Goal: Information Seeking & Learning: Find specific fact

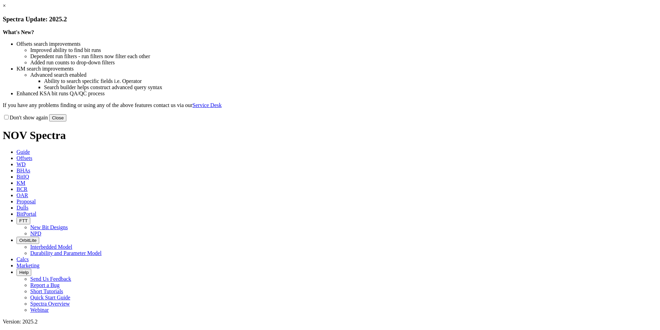
click at [6, 9] on link "×" at bounding box center [4, 6] width 3 height 6
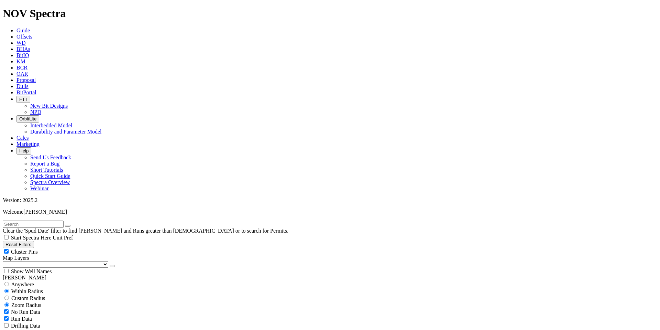
click at [30, 241] on button "Reset Filters" at bounding box center [18, 244] width 31 height 7
type input "[DATE]"
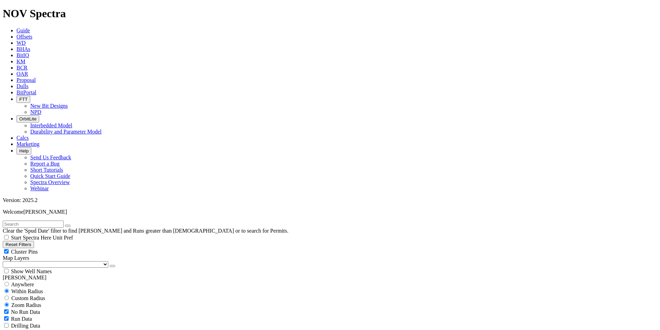
select select "9.875"
checkbox input "false"
select select "? number:9.875 ?"
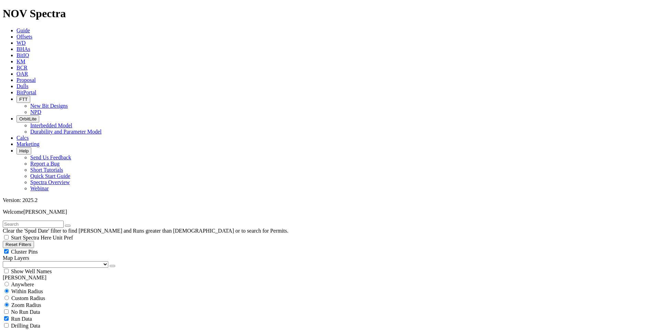
scroll to position [121, 0]
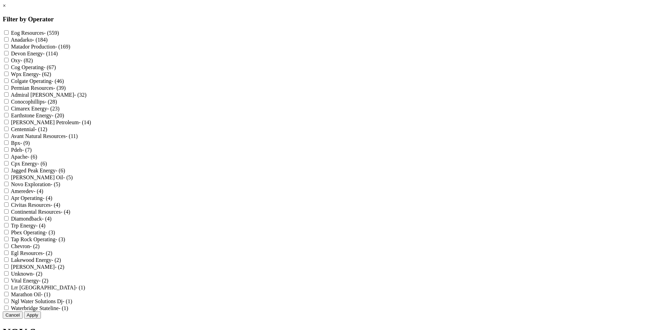
click at [9, 48] on Production "Matador Production - (169)" at bounding box center [6, 46] width 4 height 4
checkbox Production "true"
click at [41, 311] on button "Apply" at bounding box center [32, 314] width 17 height 7
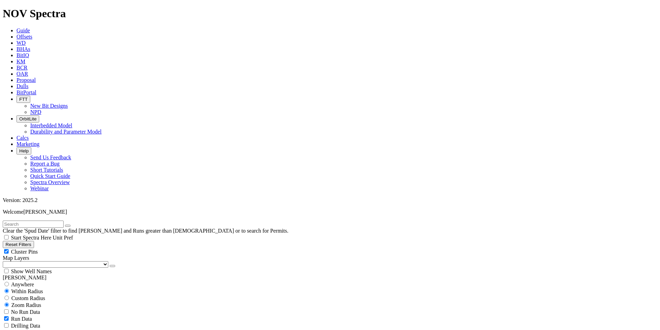
scroll to position [14855, 0]
